Goal: Information Seeking & Learning: Learn about a topic

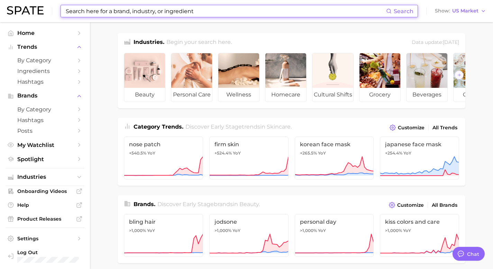
click at [161, 9] on input at bounding box center [225, 11] width 321 height 12
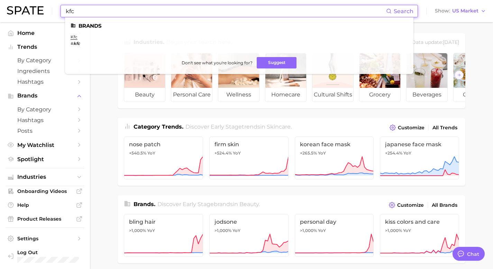
type input "kfc"
click at [75, 42] on em "kfc" at bounding box center [76, 43] width 7 height 5
click at [75, 39] on link "kfc" at bounding box center [74, 36] width 7 height 5
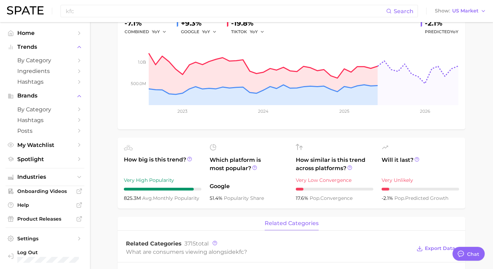
type textarea "x"
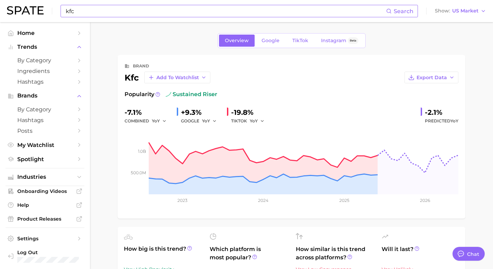
click at [88, 12] on input "kfc" at bounding box center [225, 11] width 321 height 12
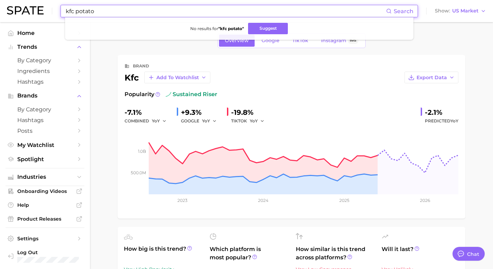
click at [76, 10] on input "kfc potato" at bounding box center [225, 11] width 321 height 12
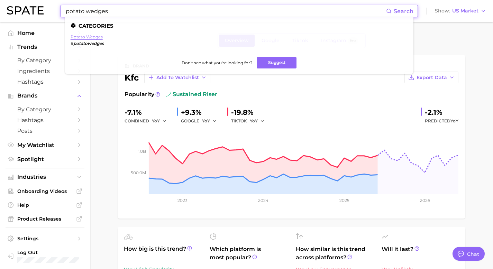
type input "potato wedges"
click at [83, 37] on link "potato wedges" at bounding box center [87, 36] width 32 height 5
